Goal: Task Accomplishment & Management: Use online tool/utility

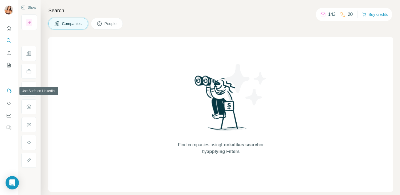
click at [9, 91] on icon "Use Surfe on LinkedIn" at bounding box center [9, 91] width 6 height 6
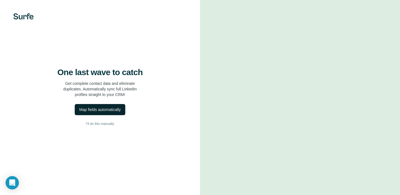
click at [99, 112] on div "Map fields automatically" at bounding box center [99, 110] width 41 height 6
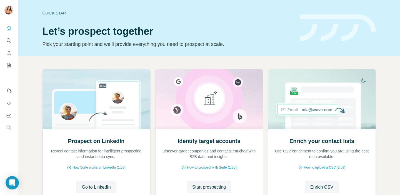
scroll to position [44, 0]
